Goal: Information Seeking & Learning: Check status

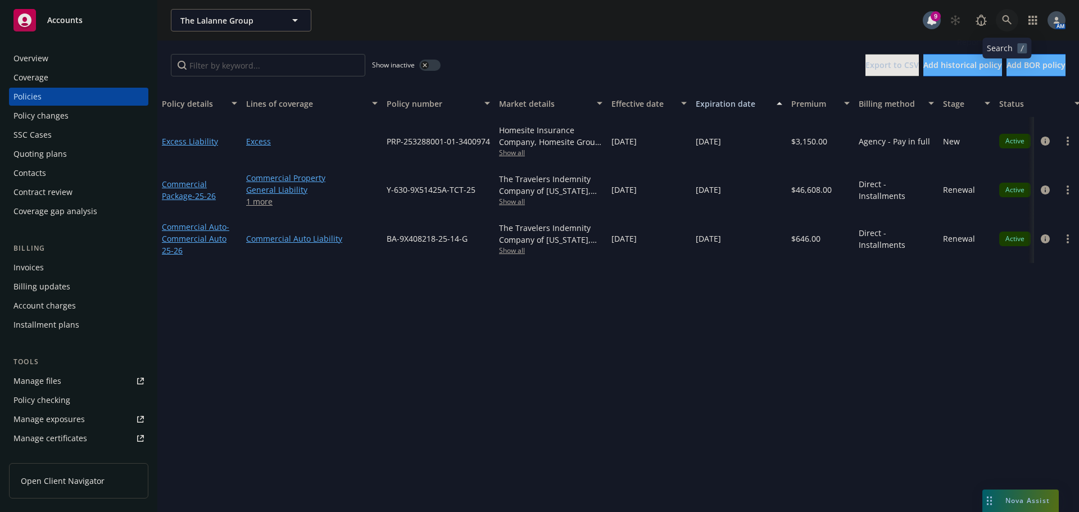
click at [1010, 22] on icon at bounding box center [1007, 20] width 10 height 10
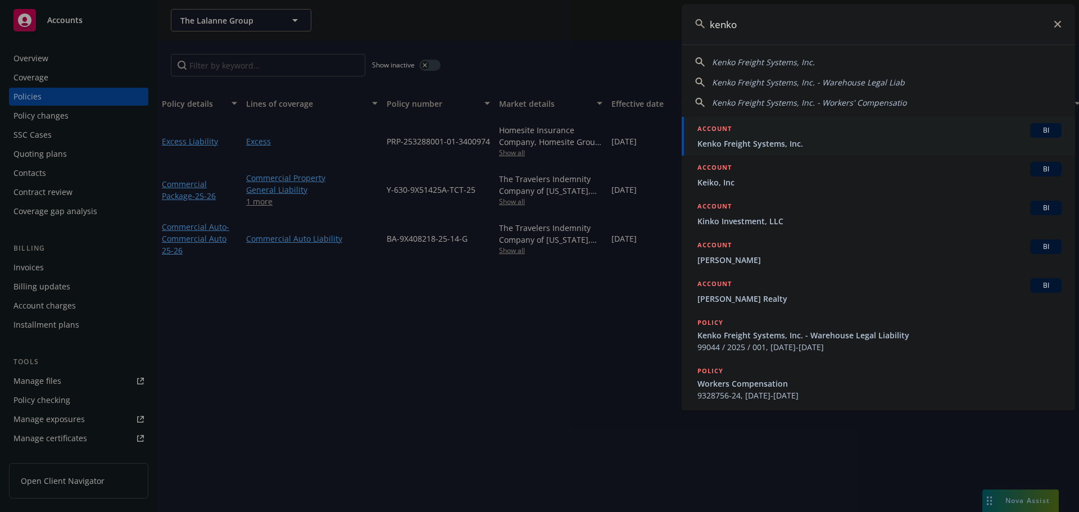
type input "kenko"
click at [774, 143] on span "Kenko Freight Systems, Inc." at bounding box center [879, 144] width 364 height 12
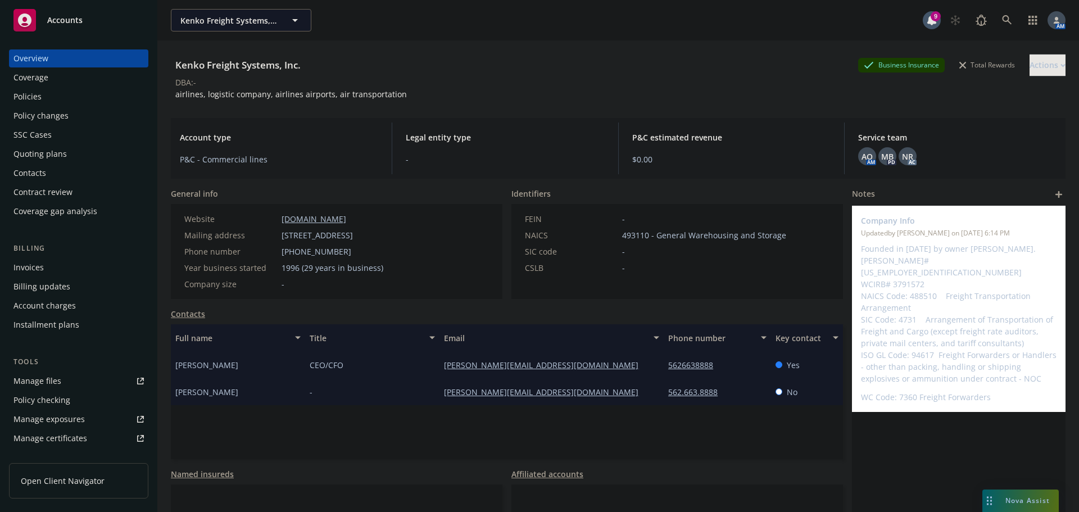
click at [53, 149] on div "Quoting plans" at bounding box center [39, 154] width 53 height 18
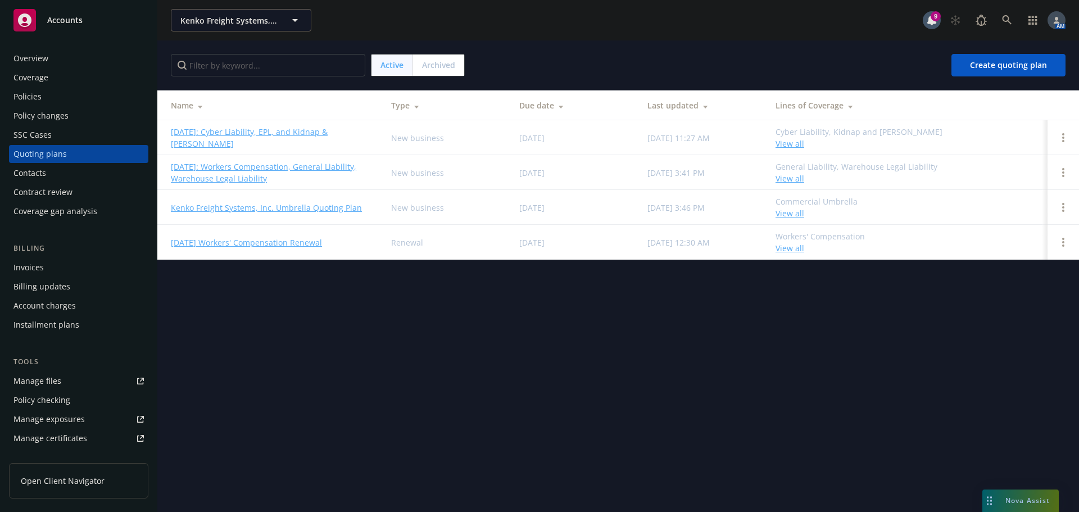
click at [251, 166] on link "09/28/2025: Workers Compensation, General Liability, Warehouse Legal Liability" at bounding box center [272, 173] width 202 height 24
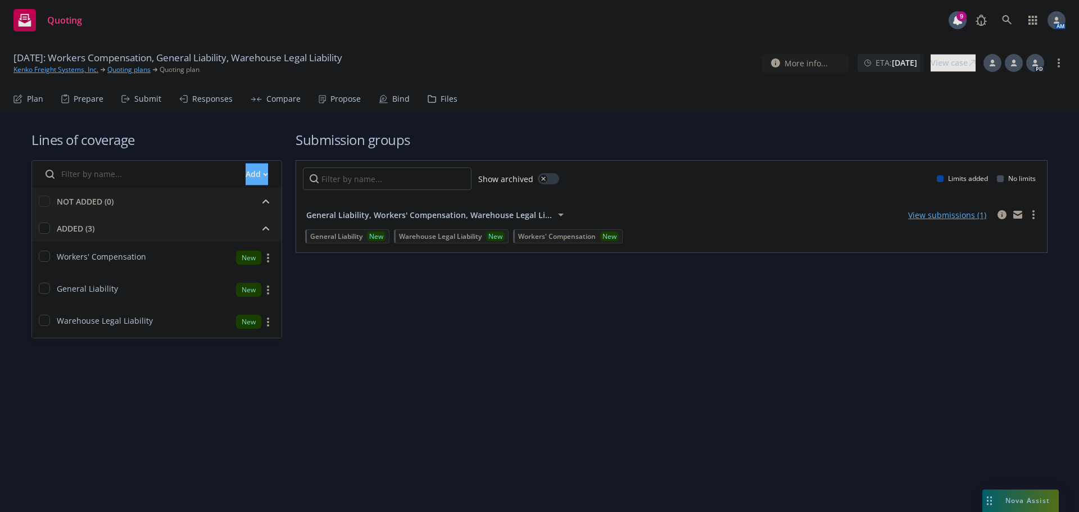
click at [334, 96] on div "Propose" at bounding box center [345, 98] width 30 height 9
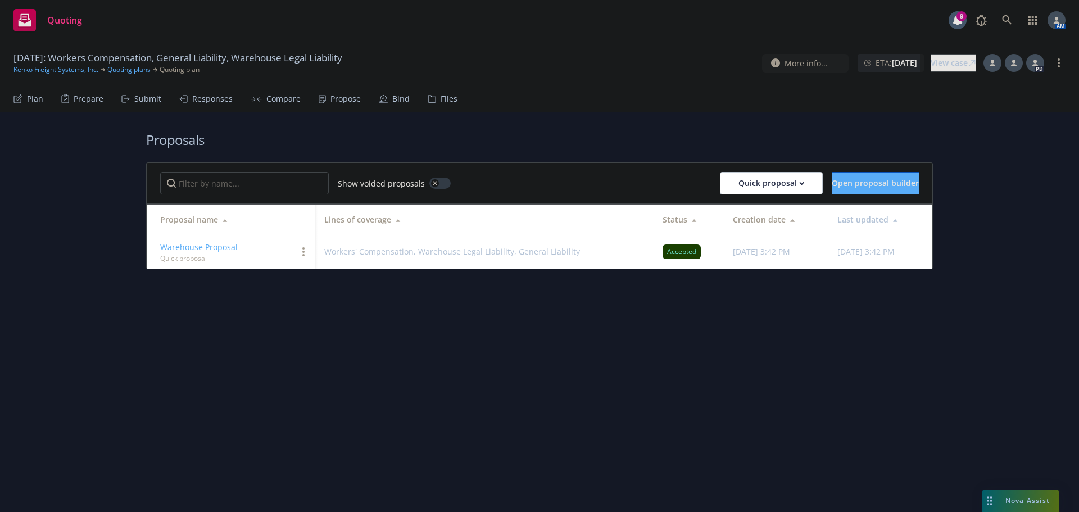
click at [209, 246] on link "Warehouse Proposal" at bounding box center [199, 247] width 78 height 11
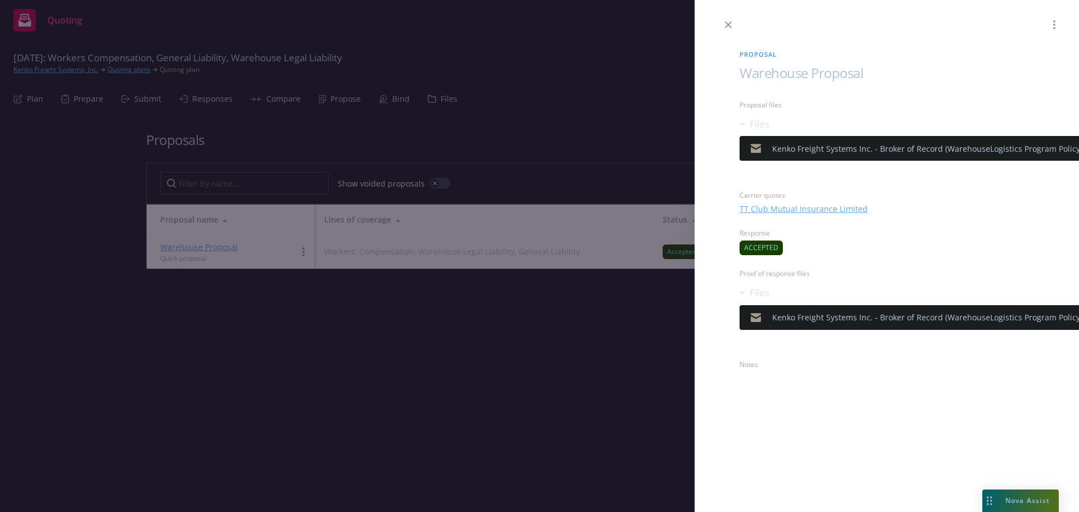
click at [1056, 320] on div "Kenko Freight Systems Inc. - Broker of Record (WarehouseLogistics Program Polic…" at bounding box center [1048, 317] width 552 height 12
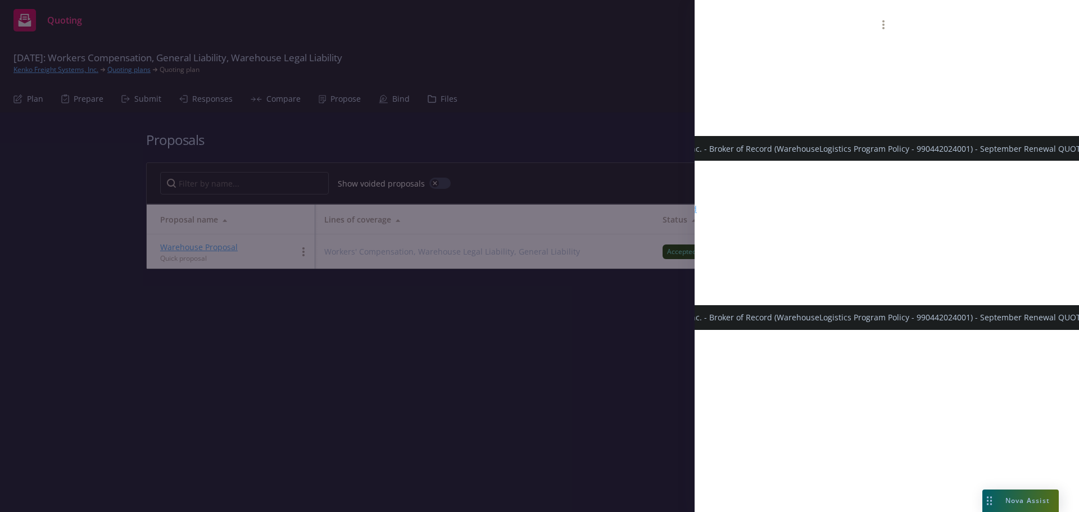
scroll to position [0, 270]
click at [1078, 317] on icon "preview file" at bounding box center [1083, 317] width 10 height 8
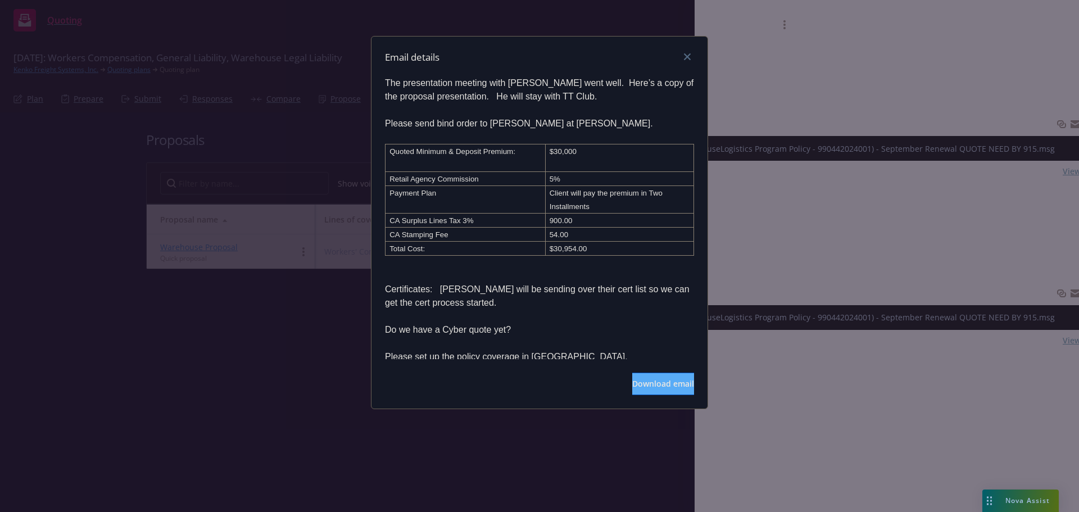
scroll to position [56, 0]
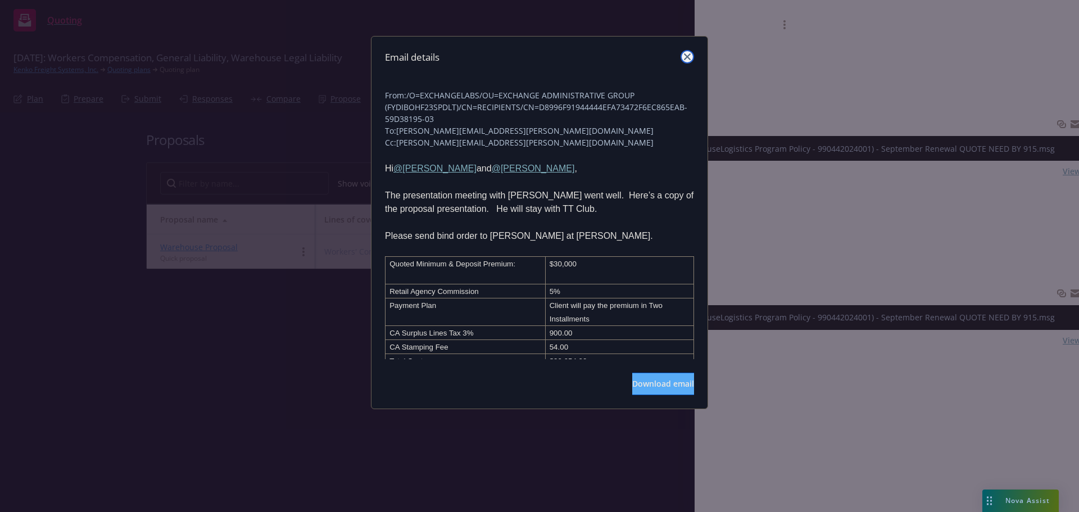
click at [684, 52] on link "close" at bounding box center [686, 56] width 13 height 13
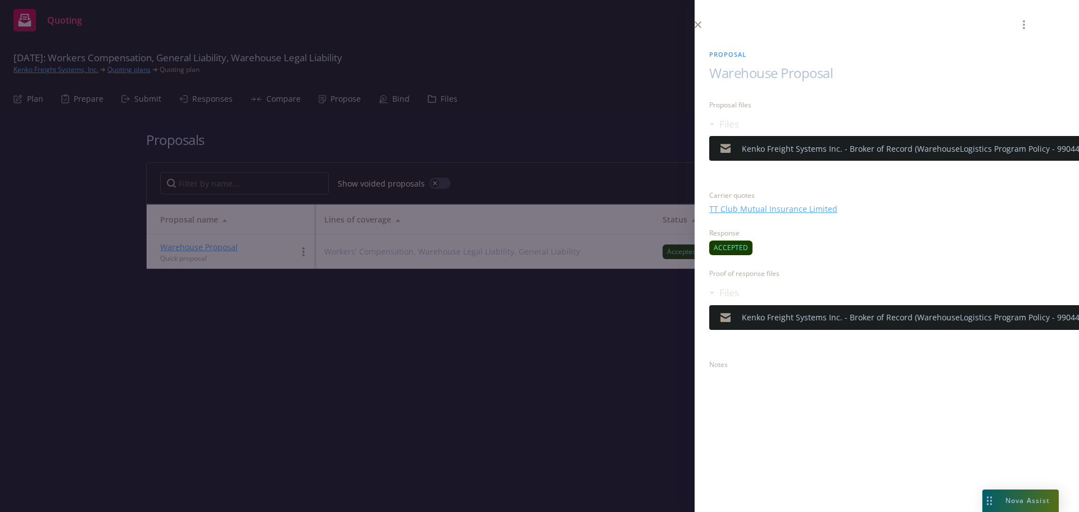
scroll to position [0, 0]
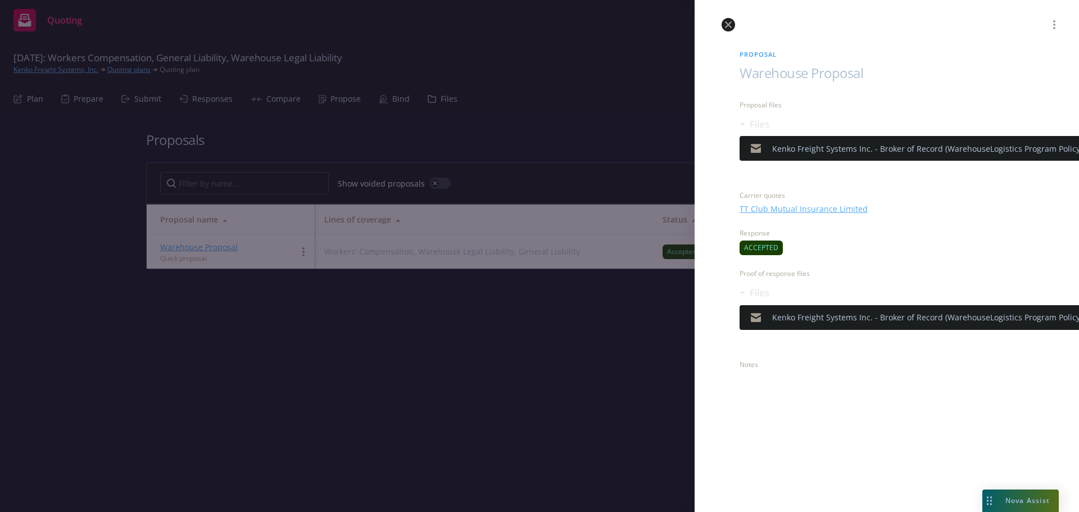
click at [728, 22] on icon "close" at bounding box center [728, 24] width 7 height 7
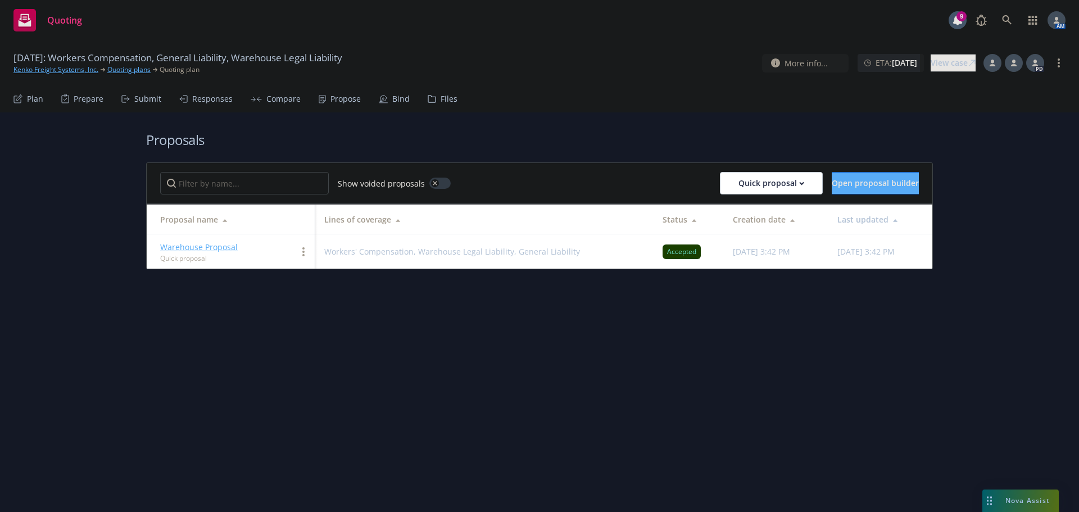
click at [396, 99] on div "Bind" at bounding box center [400, 98] width 17 height 9
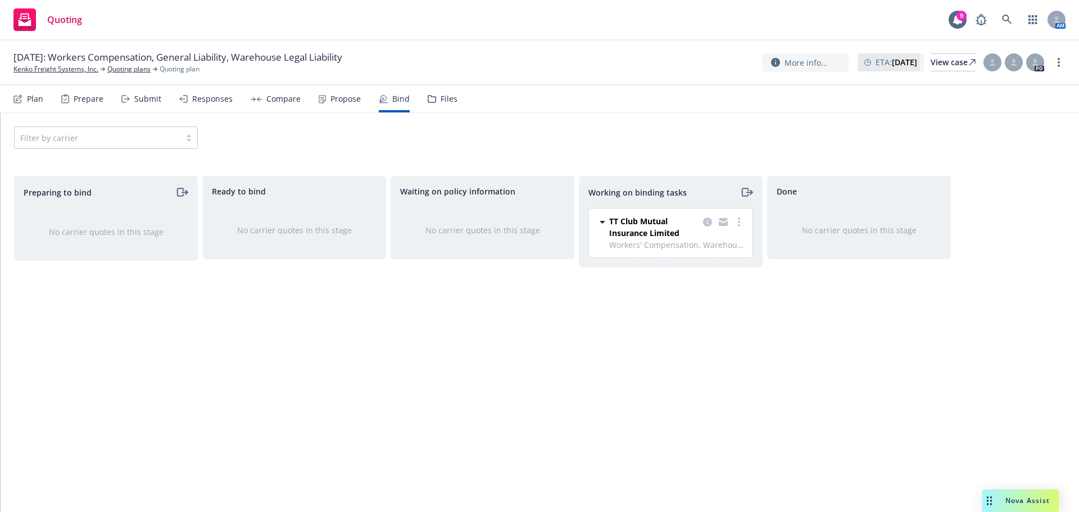
click at [441, 96] on div "Files" at bounding box center [449, 98] width 17 height 9
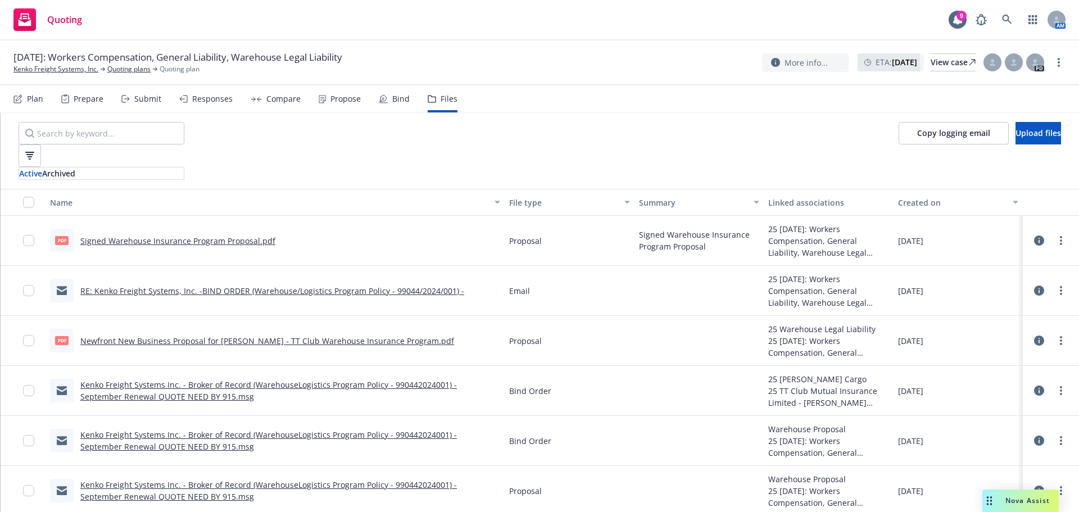
click at [212, 235] on link "Signed Warehouse Insurance Program Proposal.pdf" at bounding box center [177, 240] width 195 height 11
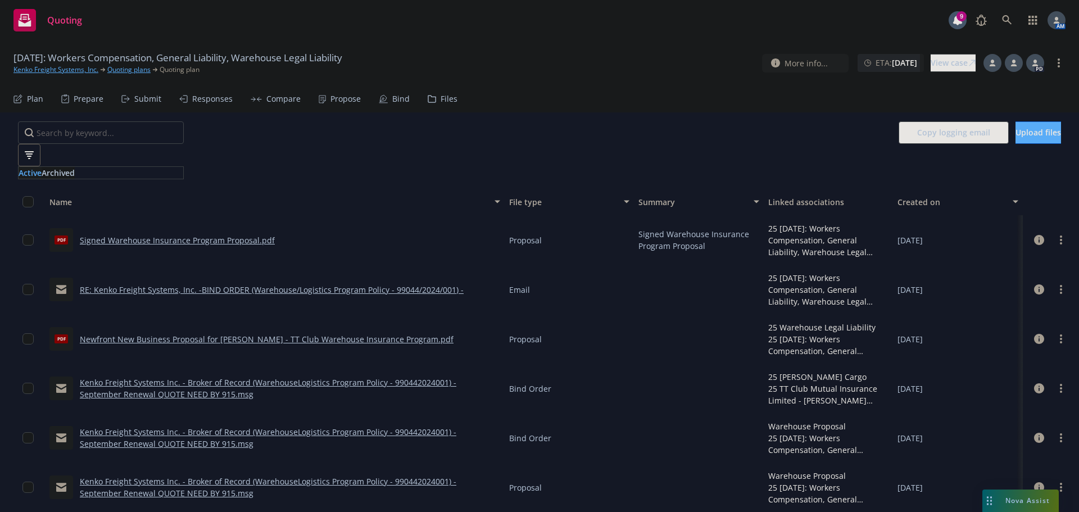
click at [337, 102] on div "Propose" at bounding box center [345, 98] width 30 height 9
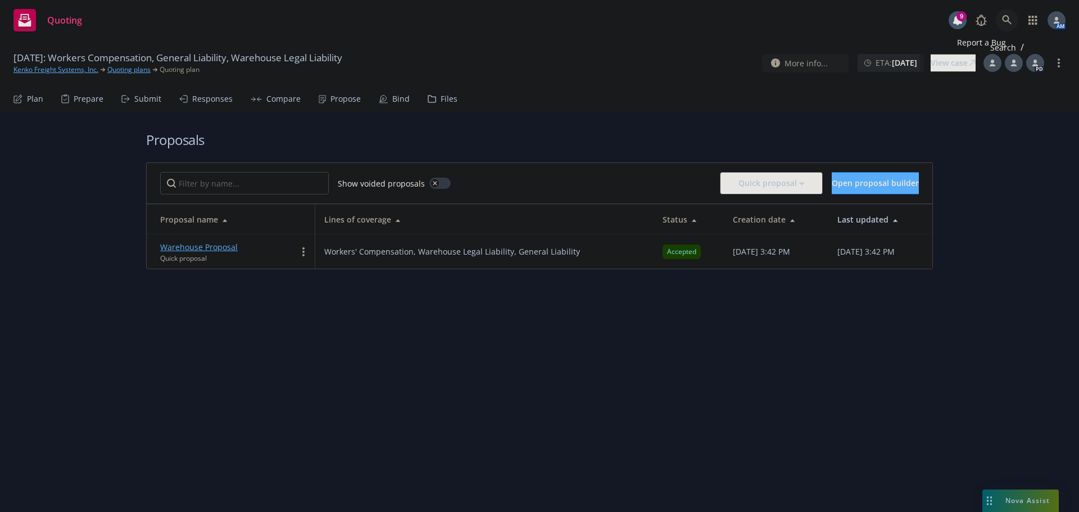
click at [1004, 19] on icon at bounding box center [1007, 20] width 10 height 10
type input "aspen prop"
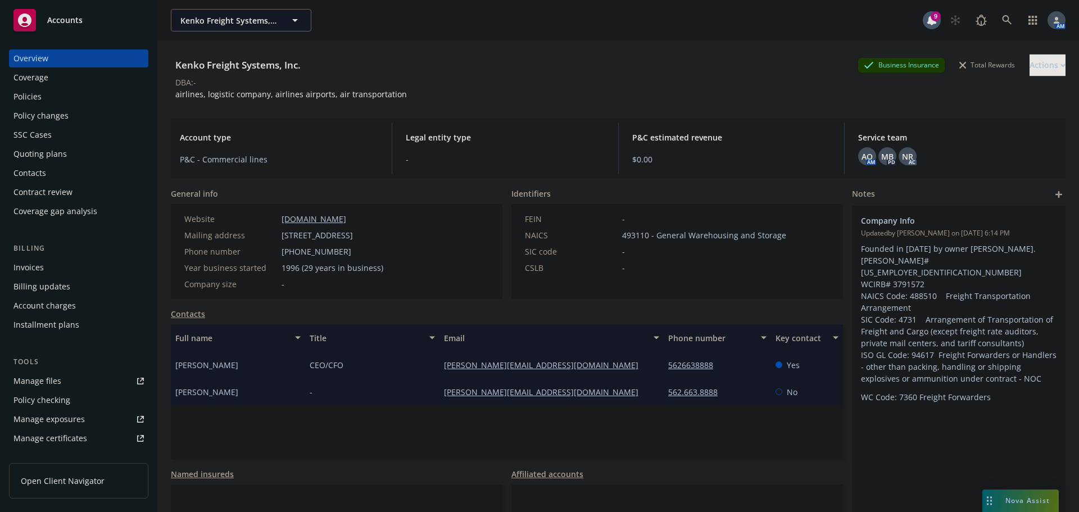
click at [51, 98] on div "Policies" at bounding box center [78, 97] width 130 height 18
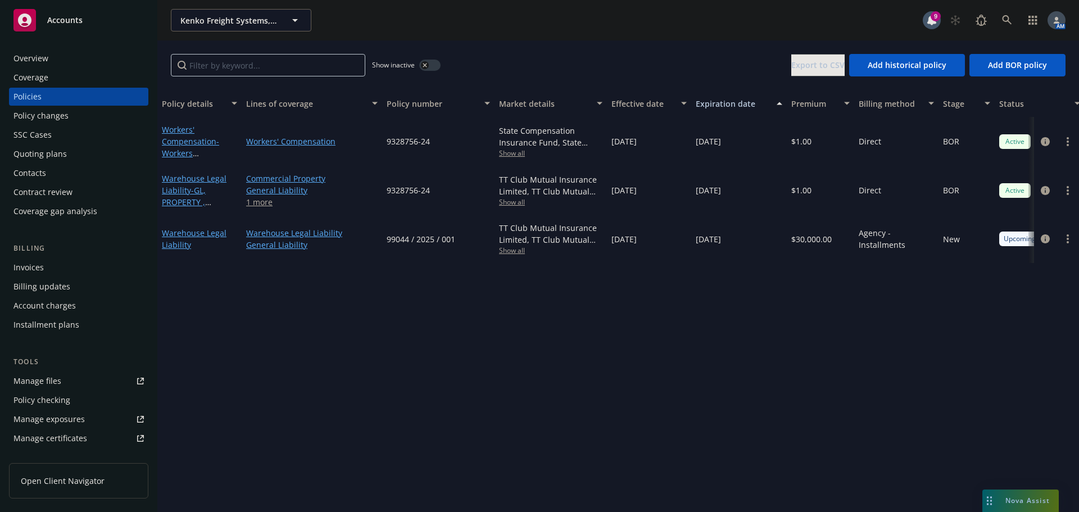
click at [514, 251] on span "Show all" at bounding box center [550, 251] width 103 height 10
click at [714, 314] on div "Policy details Lines of coverage Policy number Market details Effective date Ex…" at bounding box center [617, 301] width 921 height 422
click at [1041, 237] on icon "circleInformation" at bounding box center [1045, 238] width 9 height 9
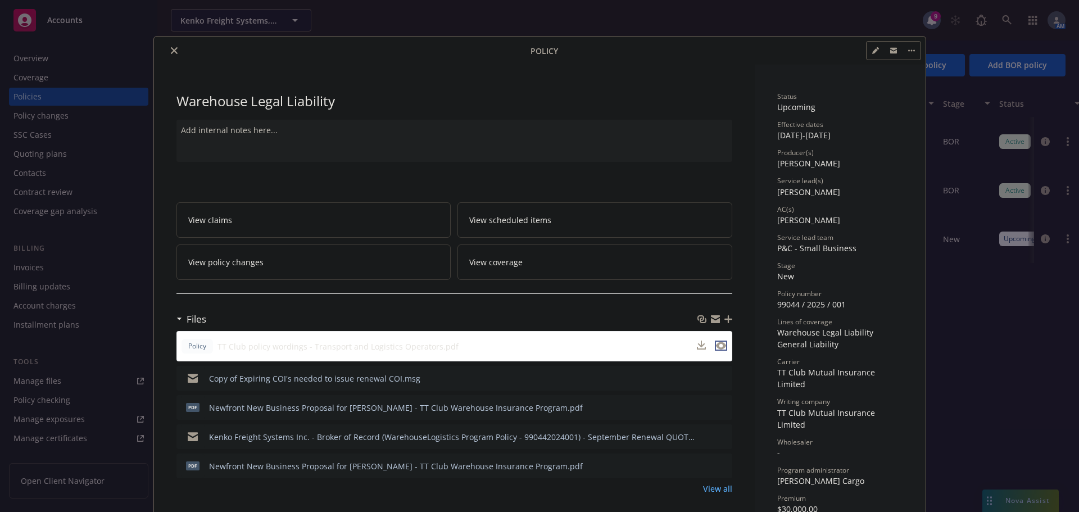
click at [716, 346] on icon "preview file" at bounding box center [721, 346] width 10 height 8
click at [716, 406] on icon "preview file" at bounding box center [721, 407] width 10 height 8
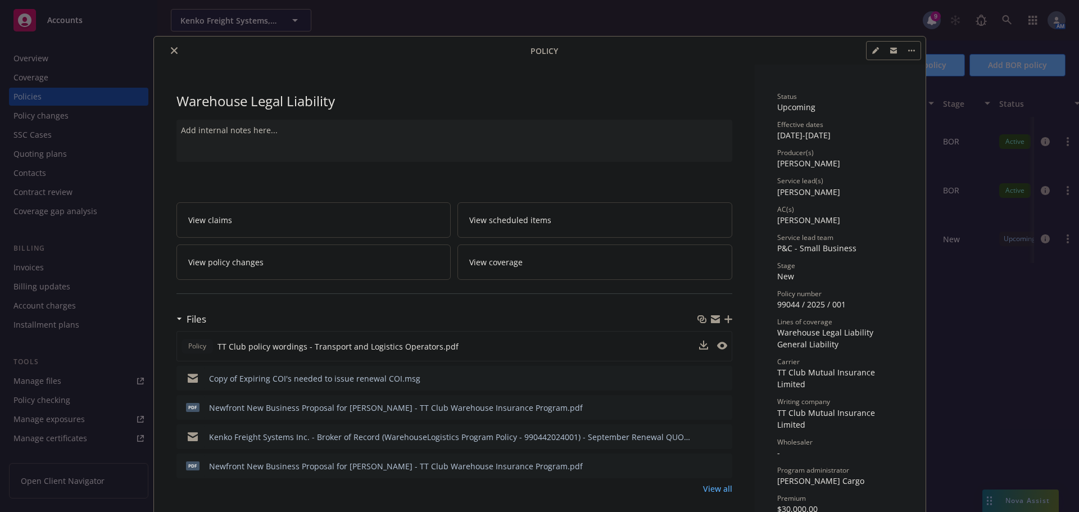
click at [720, 434] on icon "preview file" at bounding box center [721, 436] width 10 height 8
click at [167, 51] on button "close" at bounding box center [173, 50] width 13 height 13
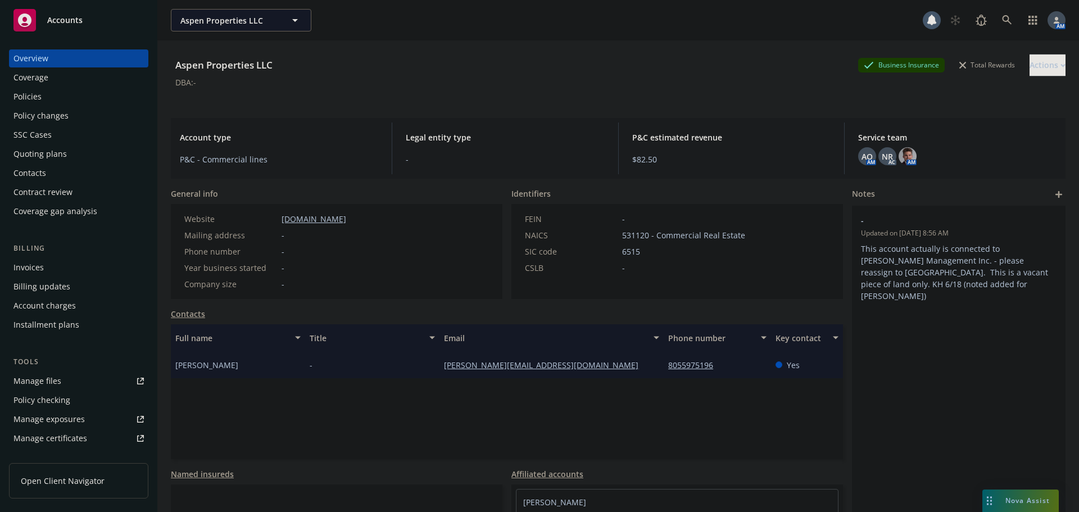
click at [36, 93] on div "Policies" at bounding box center [27, 97] width 28 height 18
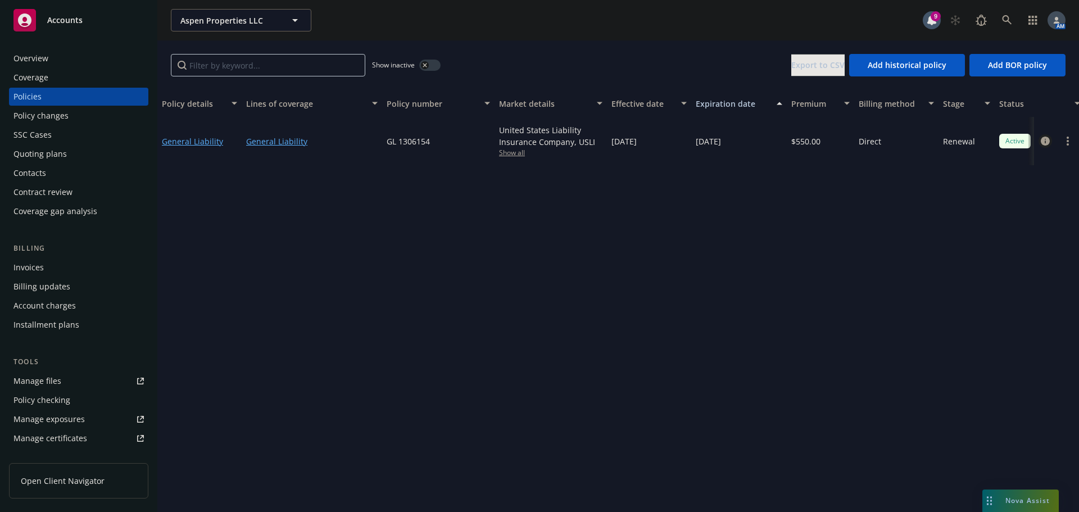
click at [1044, 139] on icon "circleInformation" at bounding box center [1045, 141] width 9 height 9
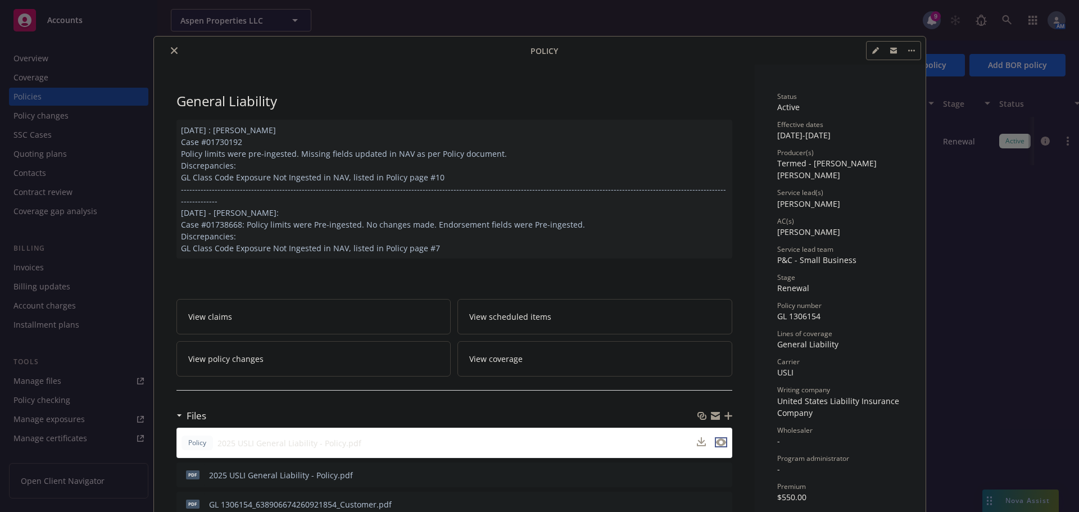
click at [716, 438] on icon "preview file" at bounding box center [721, 442] width 10 height 8
click at [172, 46] on button "close" at bounding box center [173, 50] width 13 height 13
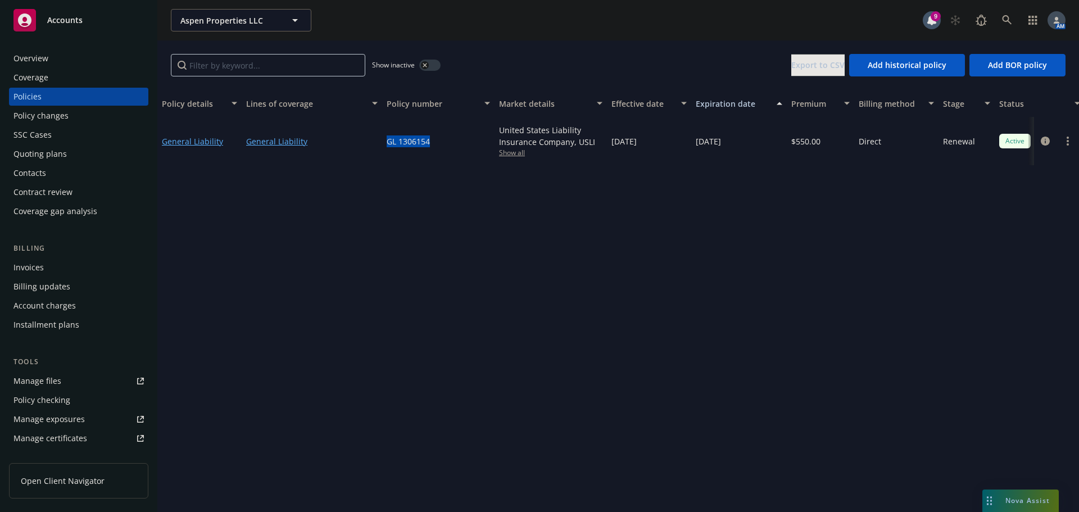
drag, startPoint x: 410, startPoint y: 140, endPoint x: 385, endPoint y: 143, distance: 25.4
click at [385, 143] on div "GL 1306154" at bounding box center [438, 141] width 112 height 48
copy span "GL 1306154"
click at [432, 63] on button "button" at bounding box center [429, 65] width 21 height 11
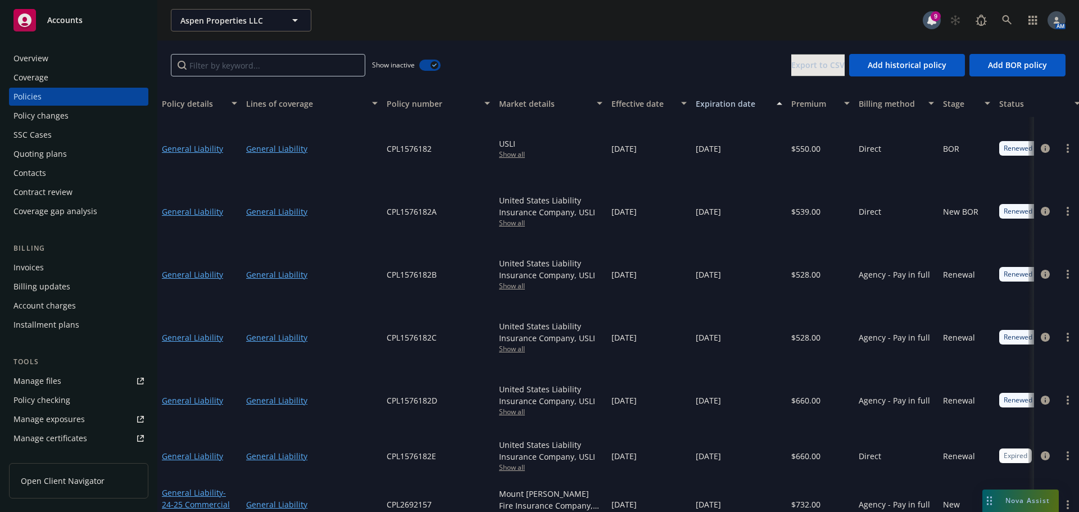
click at [430, 66] on button "button" at bounding box center [429, 65] width 21 height 11
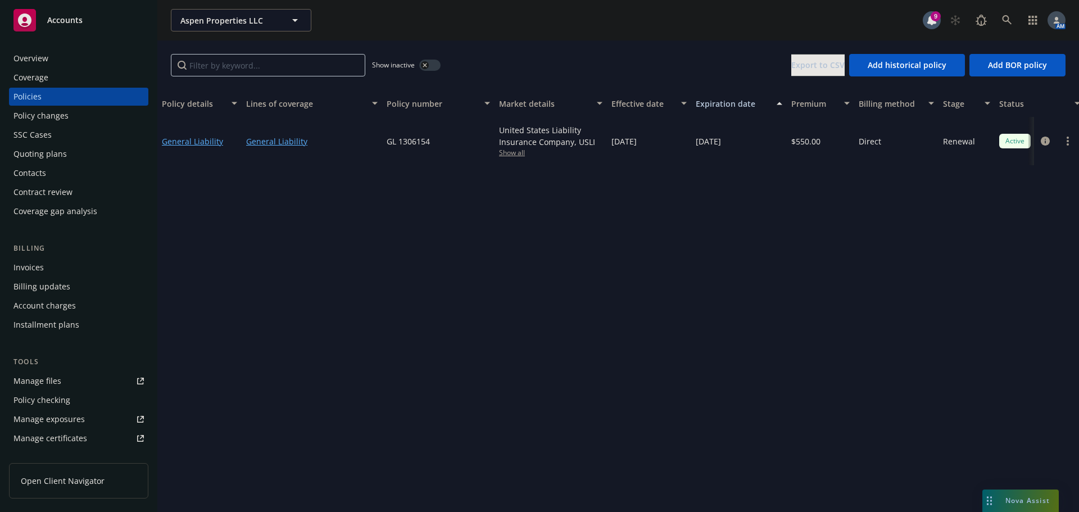
click at [85, 158] on div "Quoting plans" at bounding box center [78, 154] width 130 height 18
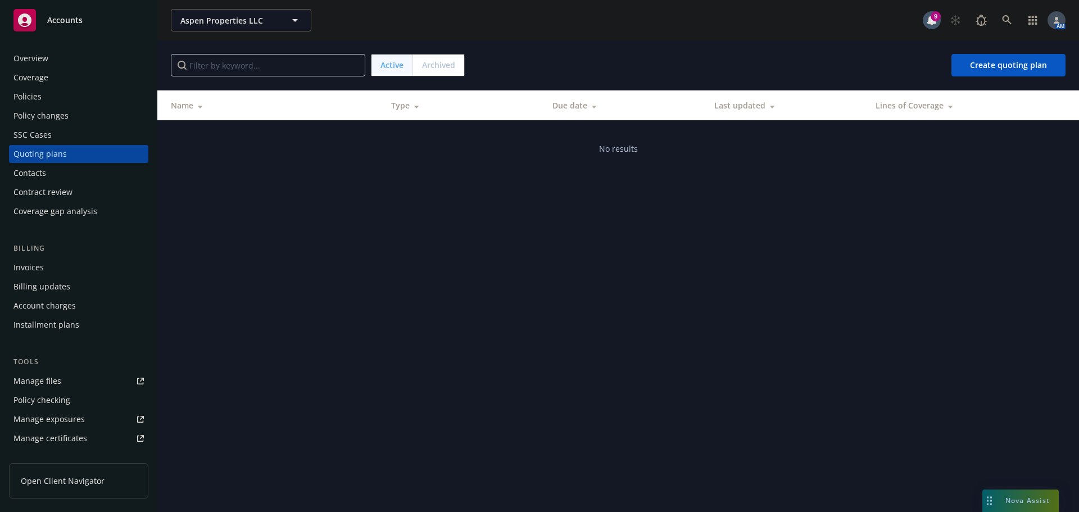
click at [447, 65] on span "Archived" at bounding box center [438, 65] width 33 height 12
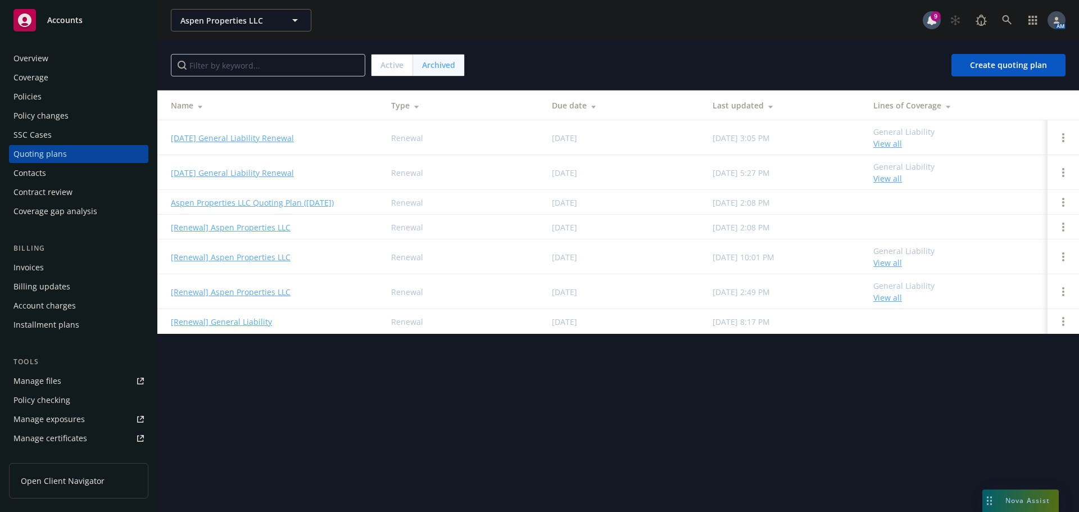
click at [241, 139] on link "08/02/25 General Liability Renewal" at bounding box center [232, 138] width 123 height 12
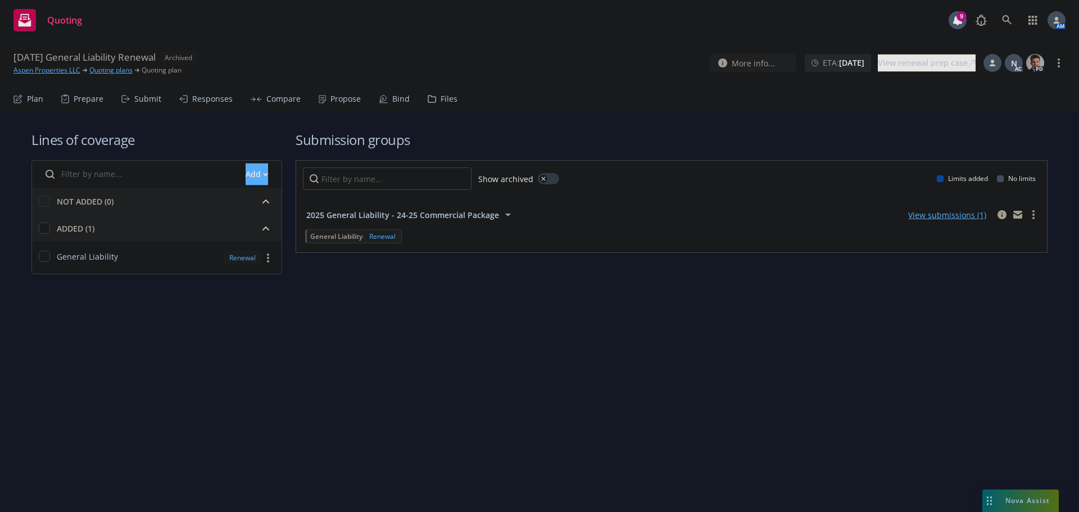
click at [392, 96] on div "Bind" at bounding box center [400, 98] width 17 height 9
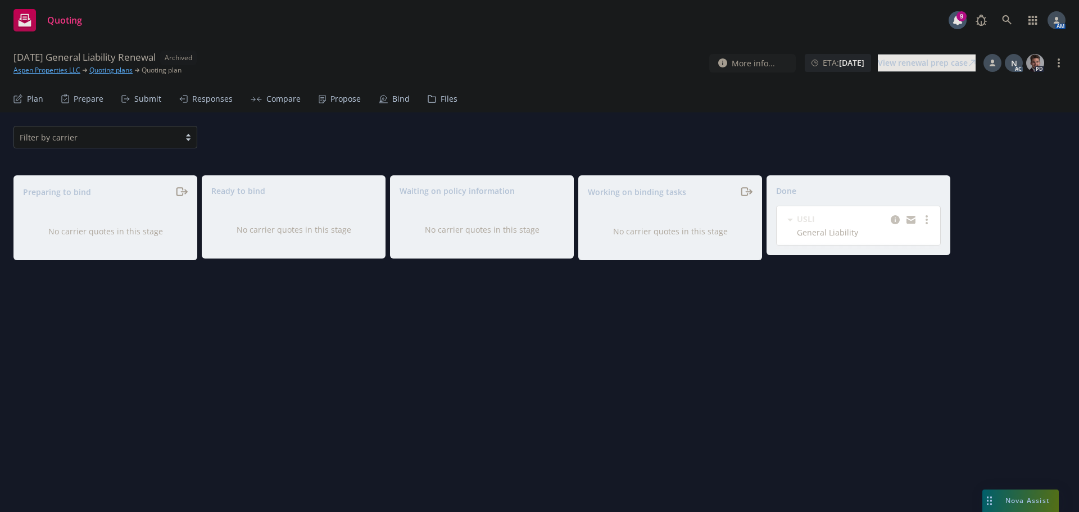
click at [43, 68] on link "Aspen Properties LLC" at bounding box center [46, 70] width 67 height 10
